Goal: Transaction & Acquisition: Purchase product/service

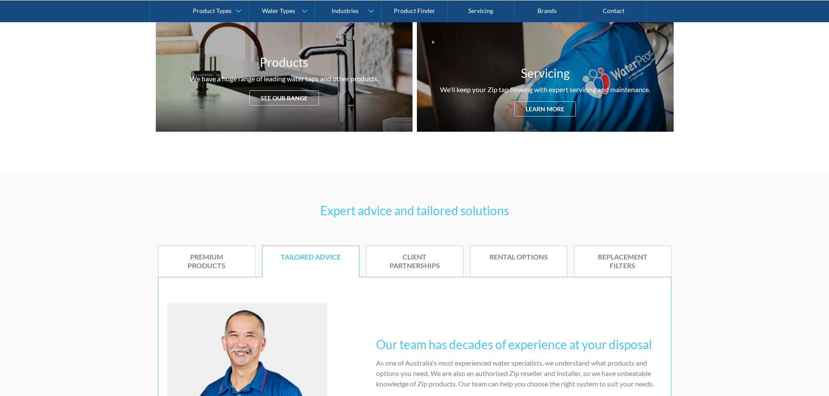
scroll to position [305, 0]
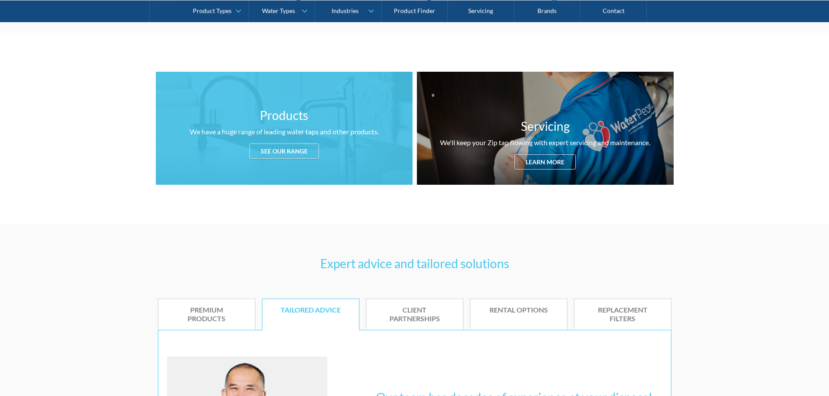
click at [288, 152] on div "See our range" at bounding box center [284, 151] width 70 height 15
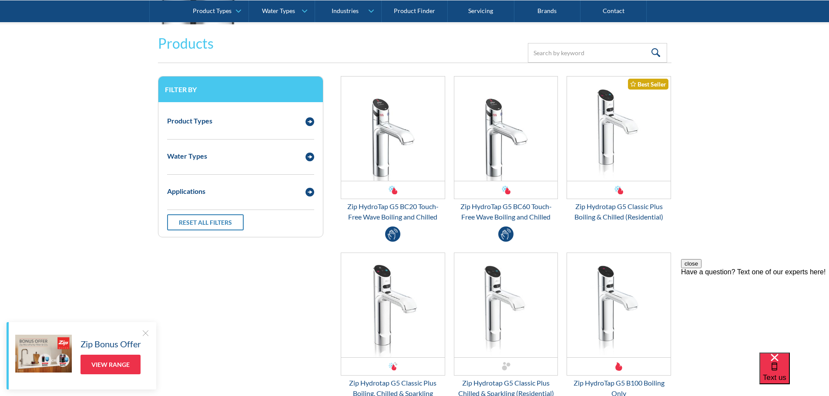
scroll to position [1141, 0]
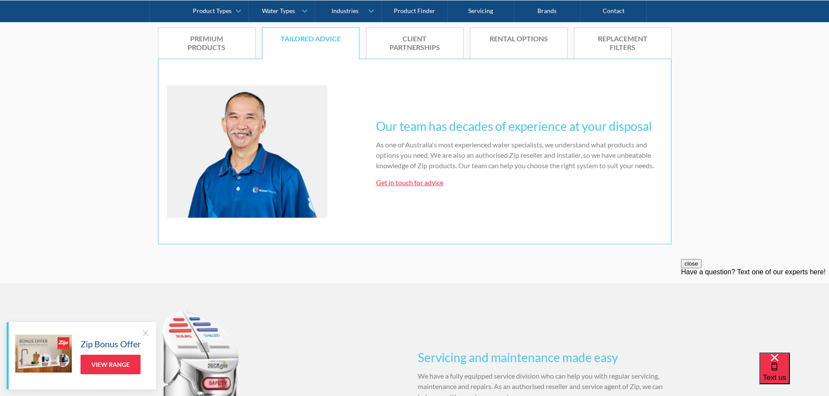
scroll to position [305, 0]
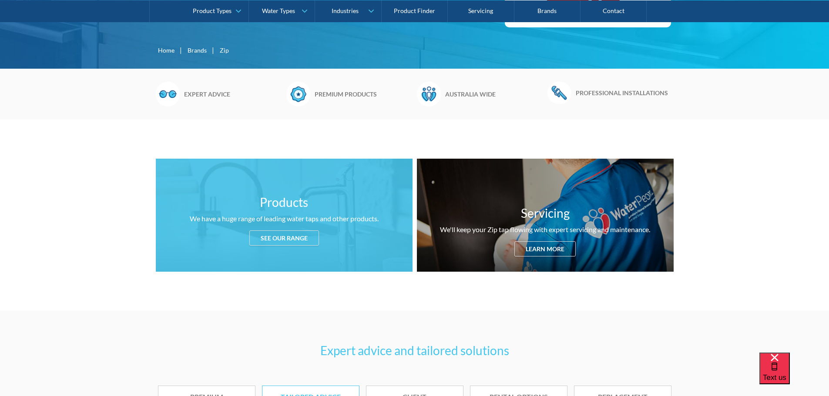
click at [279, 238] on div "See our range" at bounding box center [284, 238] width 70 height 15
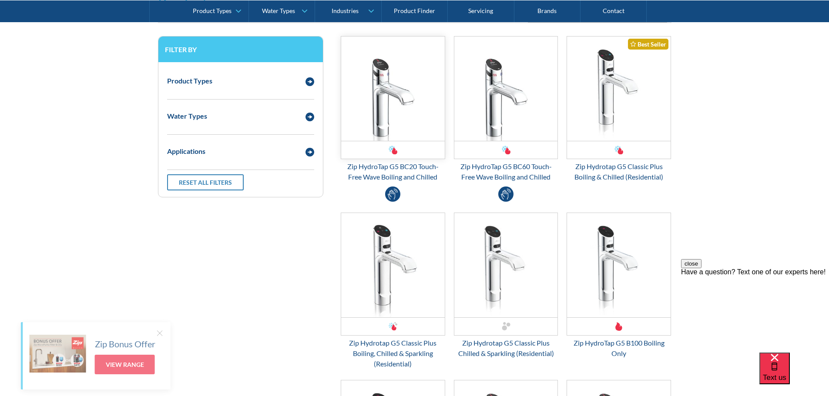
scroll to position [1151, 0]
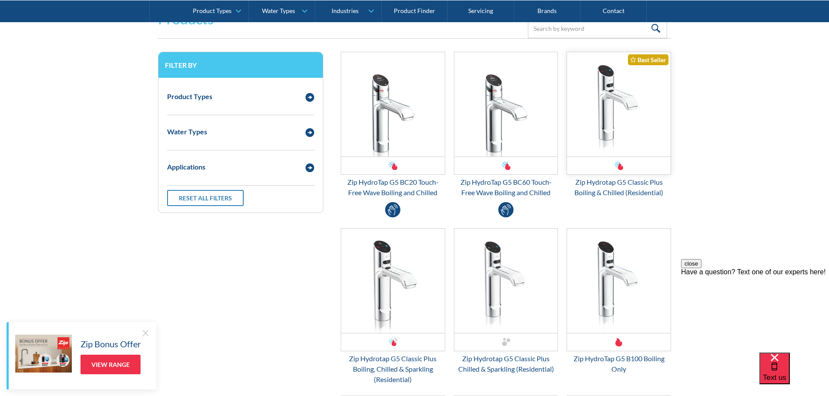
click at [611, 131] on img "Email Form 3" at bounding box center [619, 104] width 104 height 104
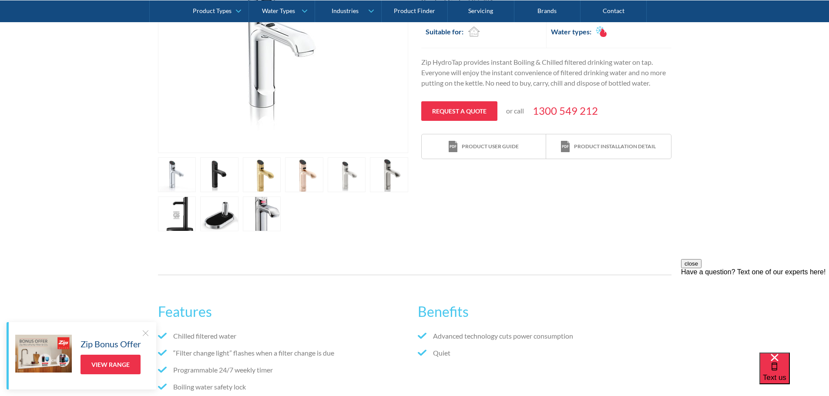
scroll to position [305, 0]
